Goal: Check status

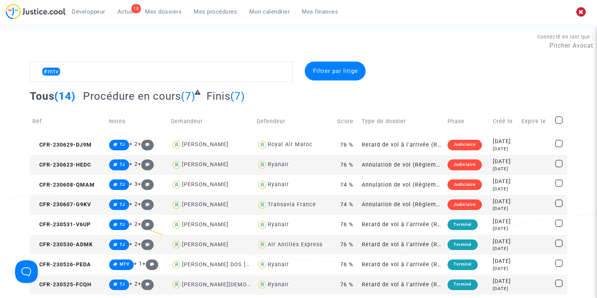
click at [211, 12] on span "Mes procédures" at bounding box center [215, 11] width 43 height 7
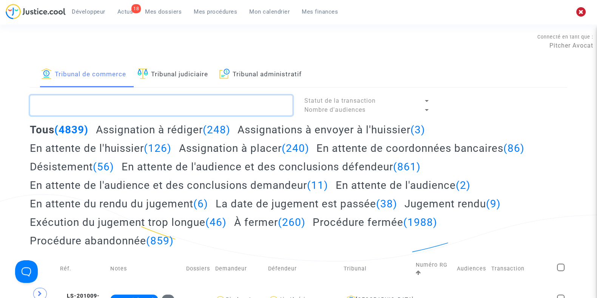
drag, startPoint x: 152, startPoint y: 111, endPoint x: 138, endPoint y: 105, distance: 15.9
click at [138, 105] on textarea at bounding box center [161, 105] width 263 height 20
paste textarea "LS-250428-GE6M"
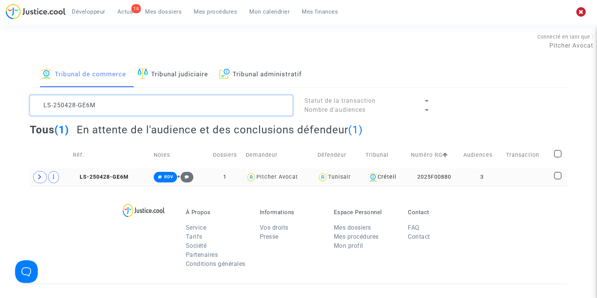
type textarea "LS-250428-GE6M"
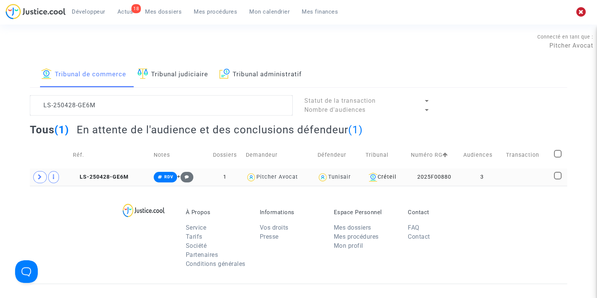
click at [498, 179] on td "3" at bounding box center [481, 176] width 43 height 17
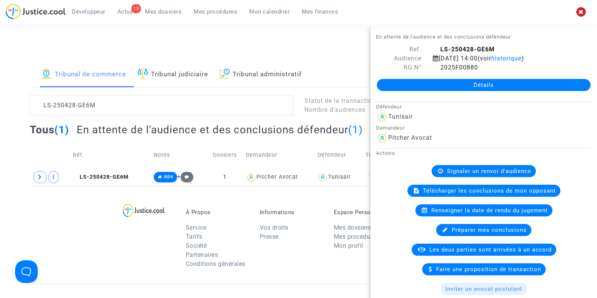
click at [475, 83] on link "Détails" at bounding box center [484, 85] width 214 height 12
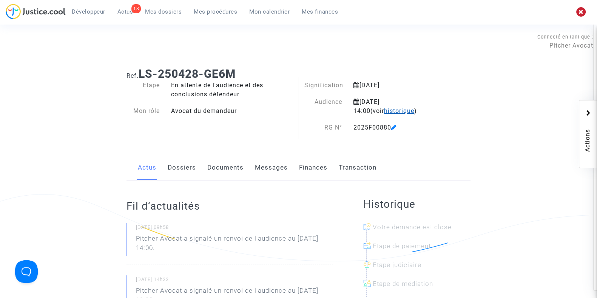
click at [384, 110] on span "historique" at bounding box center [399, 110] width 30 height 7
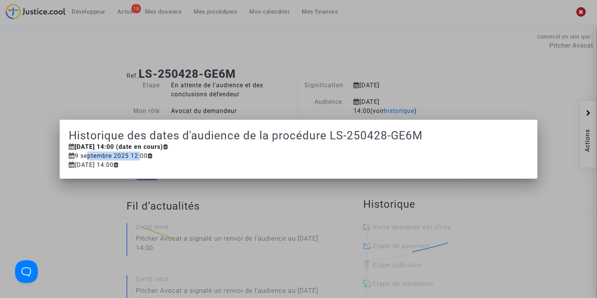
drag, startPoint x: 84, startPoint y: 157, endPoint x: 140, endPoint y: 157, distance: 55.5
click at [140, 157] on div "9 septembre 2025 12:00" at bounding box center [298, 155] width 459 height 9
drag, startPoint x: 77, startPoint y: 148, endPoint x: 123, endPoint y: 158, distance: 46.4
click at [123, 158] on date-history-modal "Historique des dates d'audience de la procédure LS-250428-GE6M [DATE] 14:00 (da…" at bounding box center [298, 149] width 459 height 41
click at [114, 110] on div at bounding box center [298, 149] width 597 height 298
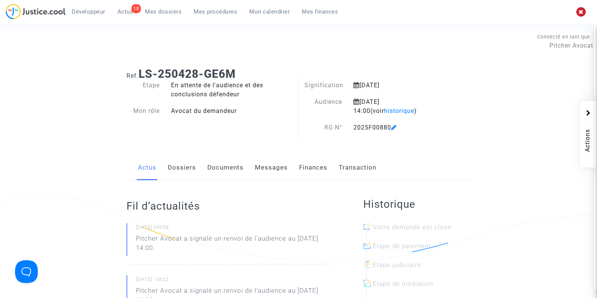
scroll to position [35, 0]
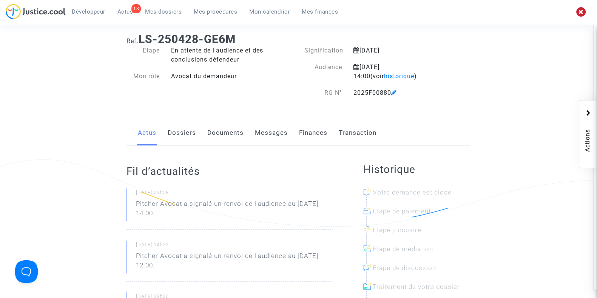
click at [189, 138] on link "Dossiers" at bounding box center [182, 132] width 28 height 25
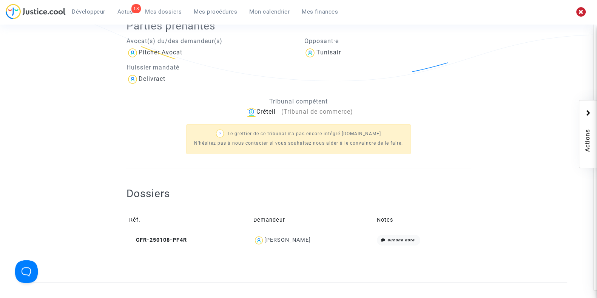
scroll to position [183, 0]
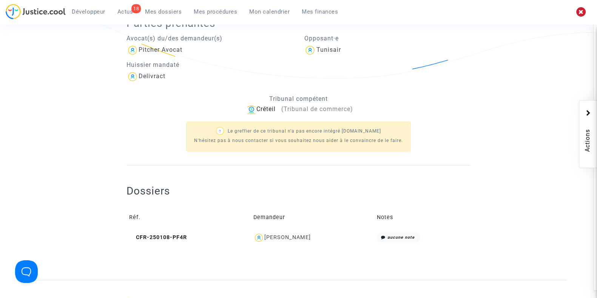
click at [294, 236] on div "[PERSON_NAME]" at bounding box center [287, 237] width 46 height 6
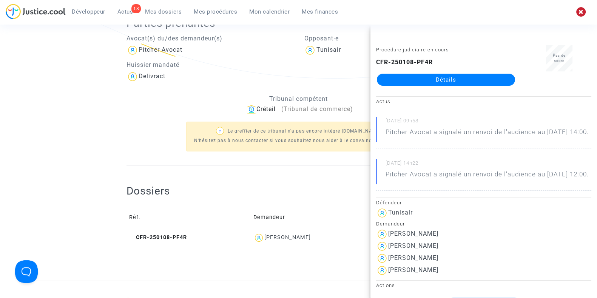
click at [480, 77] on link "Détails" at bounding box center [446, 80] width 138 height 12
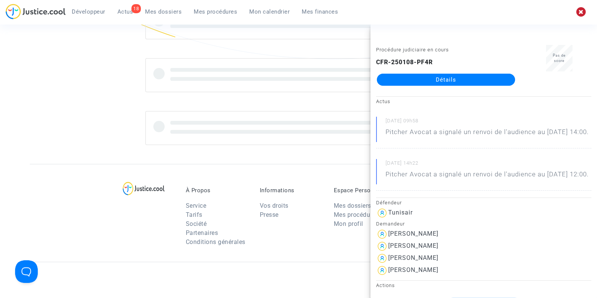
scroll to position [183, 0]
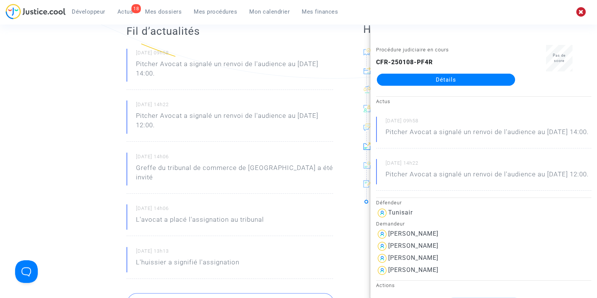
click at [81, 119] on ng-component "Ref. CFR-250108-PF4R Etape Procédure judiciaire en cours Catégorie Retard de vo…" at bounding box center [298, 247] width 537 height 736
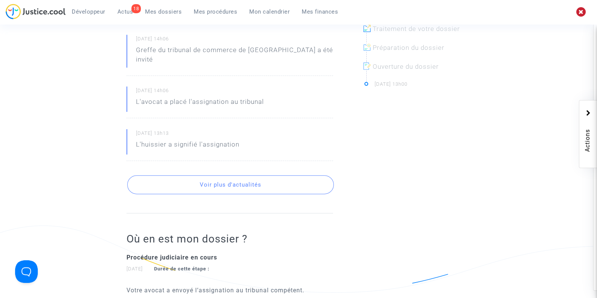
scroll to position [298, 0]
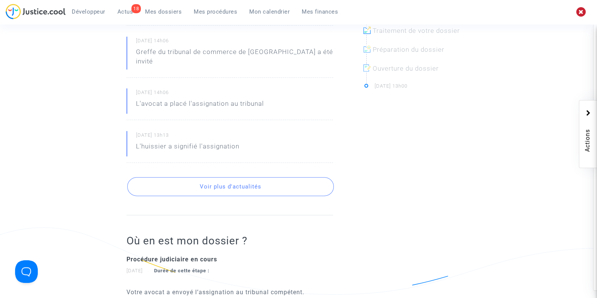
click at [221, 177] on button "Voir plus d'actualités" at bounding box center [230, 186] width 206 height 19
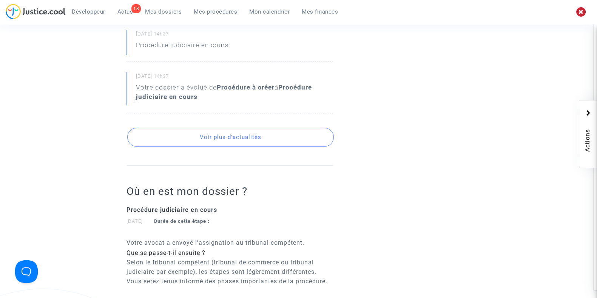
scroll to position [569, 0]
click at [220, 133] on button "Voir plus d'actualités" at bounding box center [230, 137] width 206 height 19
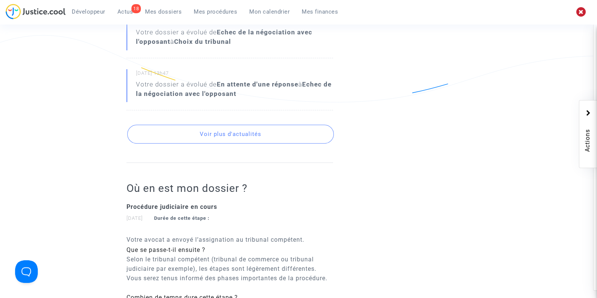
scroll to position [821, 0]
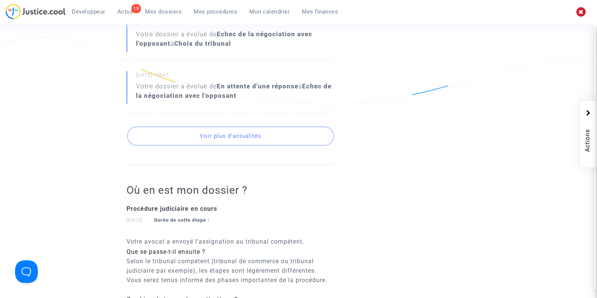
click at [225, 128] on button "Voir plus d'actualités" at bounding box center [230, 135] width 206 height 19
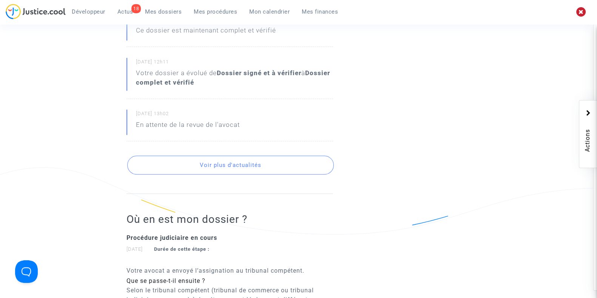
scroll to position [1023, 0]
click at [223, 157] on button "Voir plus d'actualités" at bounding box center [230, 164] width 206 height 19
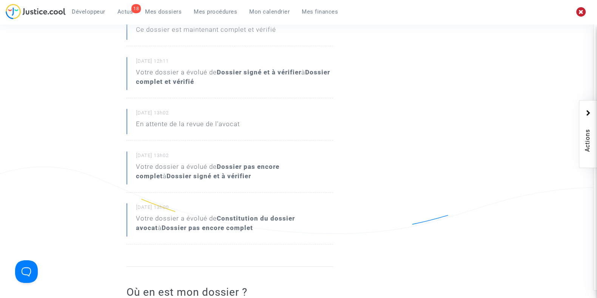
drag, startPoint x: 136, startPoint y: 194, endPoint x: 187, endPoint y: 196, distance: 51.0
click at [187, 204] on small "[DATE] 13h00" at bounding box center [234, 209] width 197 height 10
